Goal: Information Seeking & Learning: Understand process/instructions

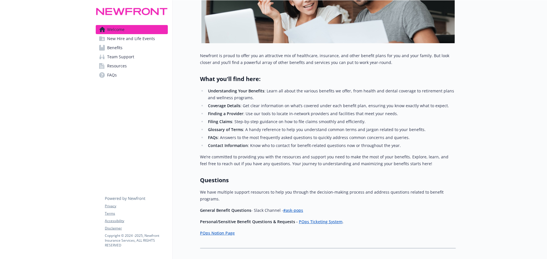
scroll to position [142, 0]
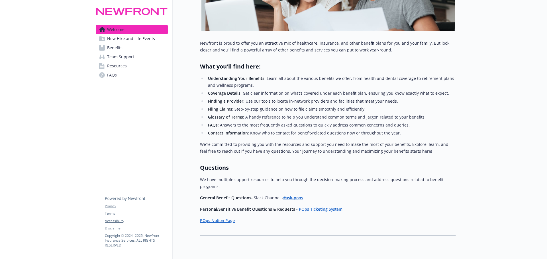
click at [334, 172] on p "Personal/Sensitive Benefit Questions & Requests - POps Ticketing System ." at bounding box center [328, 209] width 256 height 7
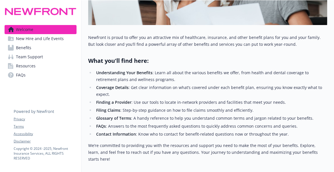
scroll to position [140, 0]
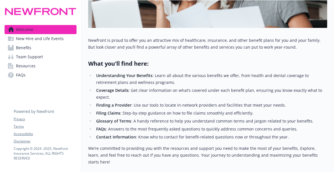
click at [45, 38] on span "New Hire and Life Events" at bounding box center [40, 38] width 48 height 9
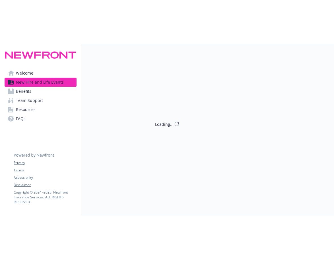
scroll to position [140, 0]
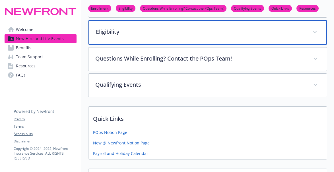
click at [140, 28] on p "Eligibility" at bounding box center [201, 32] width 210 height 9
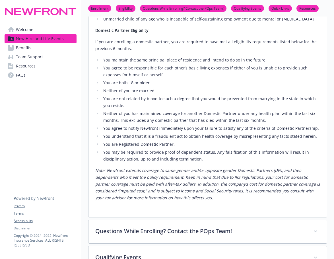
scroll to position [254, 0]
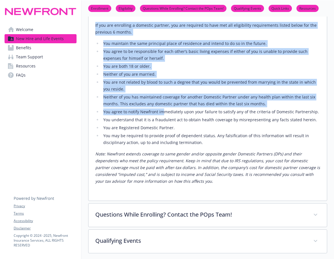
drag, startPoint x: 95, startPoint y: 24, endPoint x: 165, endPoint y: 115, distance: 114.2
click at [165, 115] on div "Employee Eligibility Newfront Benefits Program offers a wide range of benefits …" at bounding box center [208, 65] width 239 height 271
click at [175, 72] on li "Neither of you are married." at bounding box center [211, 74] width 219 height 7
click at [173, 67] on li "You are both 18 or older." at bounding box center [211, 66] width 219 height 7
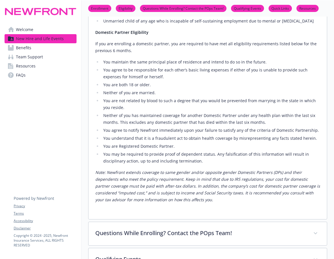
scroll to position [226, 0]
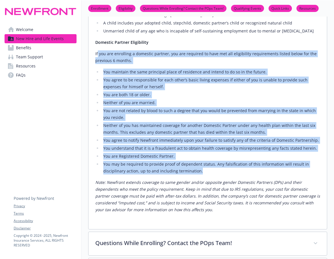
drag, startPoint x: 97, startPoint y: 53, endPoint x: 210, endPoint y: 172, distance: 164.0
click at [210, 172] on div "Employee Eligibility Newfront Benefits Program offers a wide range of benefits …" at bounding box center [207, 88] width 225 height 251
click at [102, 54] on p "If you are enrolling a domestic partner, you are required to have met all eligi…" at bounding box center [207, 57] width 225 height 14
drag, startPoint x: 94, startPoint y: 40, endPoint x: 217, endPoint y: 171, distance: 179.9
click at [217, 171] on div "Employee Eligibility Newfront Benefits Program offers a wide range of benefits …" at bounding box center [208, 93] width 239 height 271
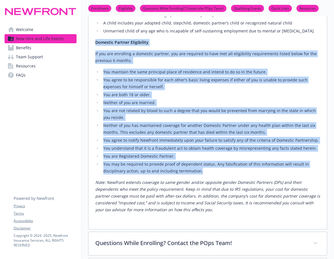
click at [148, 107] on ul "You maintain the same principal place of residence and intend to do so in the f…" at bounding box center [207, 122] width 225 height 106
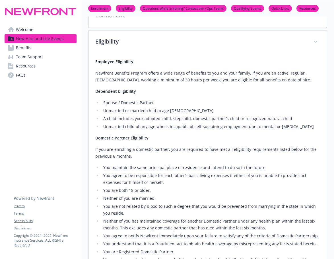
scroll to position [112, 0]
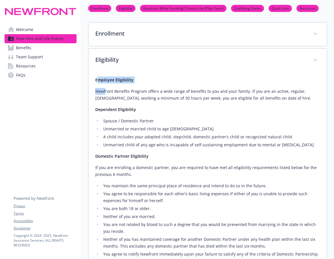
drag, startPoint x: 97, startPoint y: 82, endPoint x: 99, endPoint y: 70, distance: 13.1
click at [105, 92] on div "Employee Eligibility Newfront Benefits Program offers a wide range of benefits …" at bounding box center [207, 202] width 225 height 251
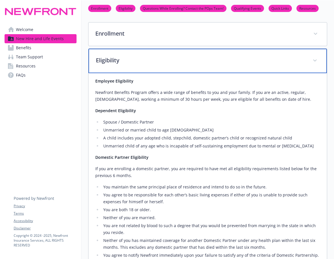
click at [99, 66] on div "Eligibility" at bounding box center [208, 61] width 239 height 24
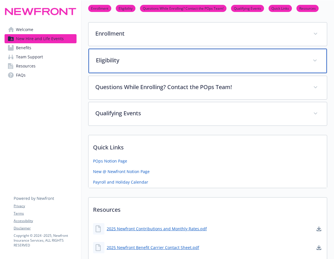
click at [95, 60] on div "Eligibility" at bounding box center [208, 61] width 239 height 24
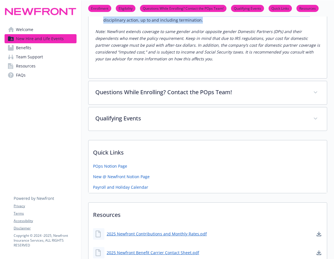
scroll to position [356, 0]
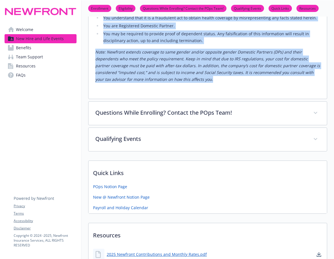
drag, startPoint x: 95, startPoint y: 81, endPoint x: 269, endPoint y: 77, distance: 175.0
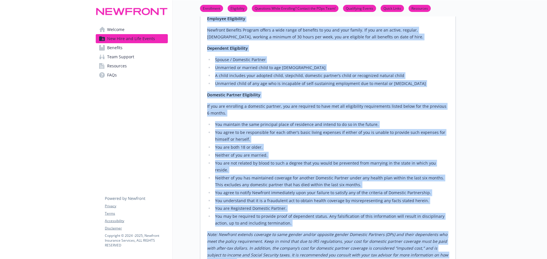
scroll to position [185, 0]
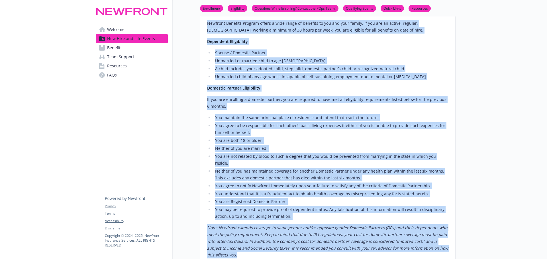
click at [334, 112] on div "Employee Eligibility Newfront Benefits Program offers a wide range of benefits …" at bounding box center [328, 134] width 242 height 251
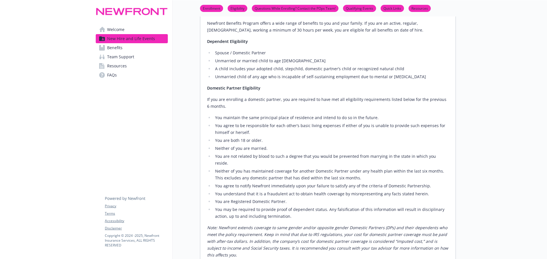
click at [310, 141] on li "You are both 18 or older." at bounding box center [330, 140] width 235 height 7
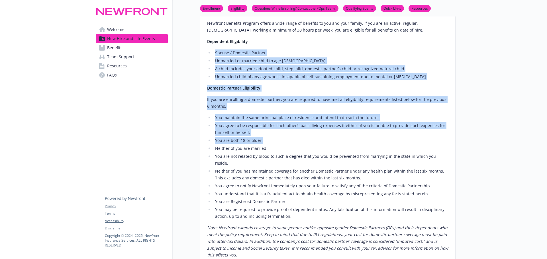
drag, startPoint x: 264, startPoint y: 142, endPoint x: 205, endPoint y: 46, distance: 112.7
click at [205, 46] on div "Employee Eligibility Newfront Benefits Program offers a wide range of benefits …" at bounding box center [327, 139] width 255 height 271
click at [265, 134] on li "You agree to be responsible for each other’s basic living expenses if either of…" at bounding box center [330, 129] width 235 height 14
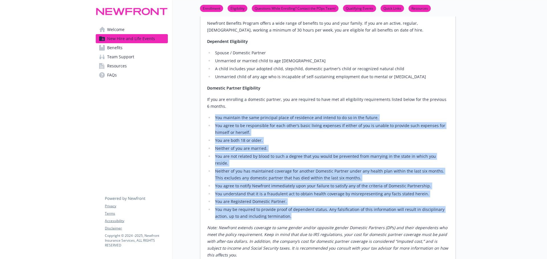
drag, startPoint x: 215, startPoint y: 114, endPoint x: 326, endPoint y: 213, distance: 148.9
click at [326, 172] on div "Employee Eligibility Newfront Benefits Program offers a wide range of benefits …" at bounding box center [328, 134] width 242 height 251
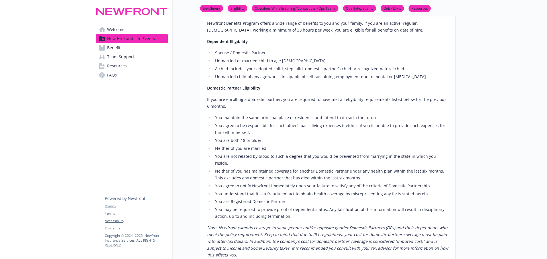
click at [138, 116] on div "Welcome New Hire and Life Events Benefits Team Support Resources FAQs Privacy T…" at bounding box center [131, 166] width 81 height 703
click at [286, 52] on li "Spouse / Domestic Partner" at bounding box center [330, 53] width 235 height 7
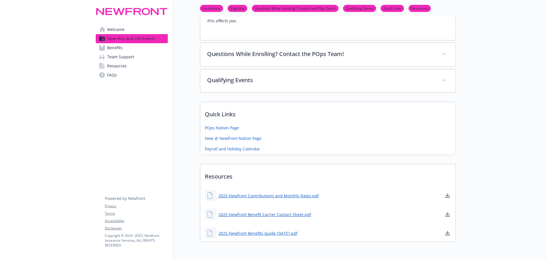
scroll to position [442, 0]
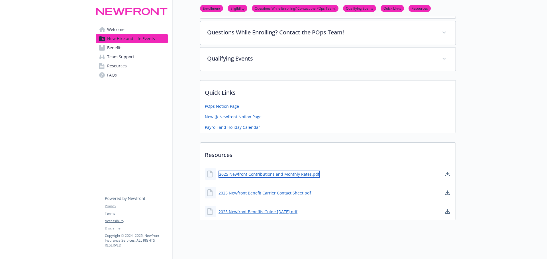
click at [251, 171] on link "2025 Newfront Contributions and Monthly Rates.pdf" at bounding box center [268, 174] width 101 height 7
